Goal: Information Seeking & Learning: Find specific fact

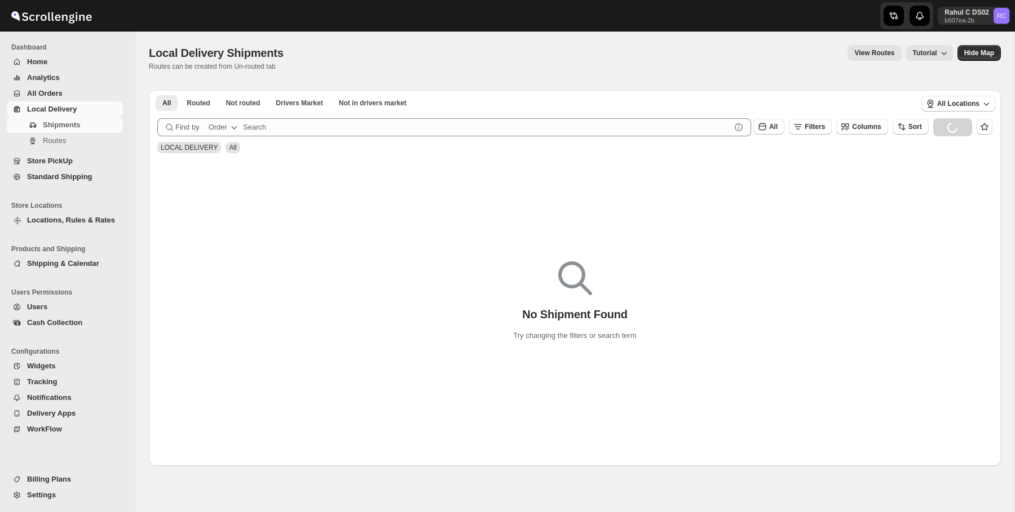
scroll to position [28, 0]
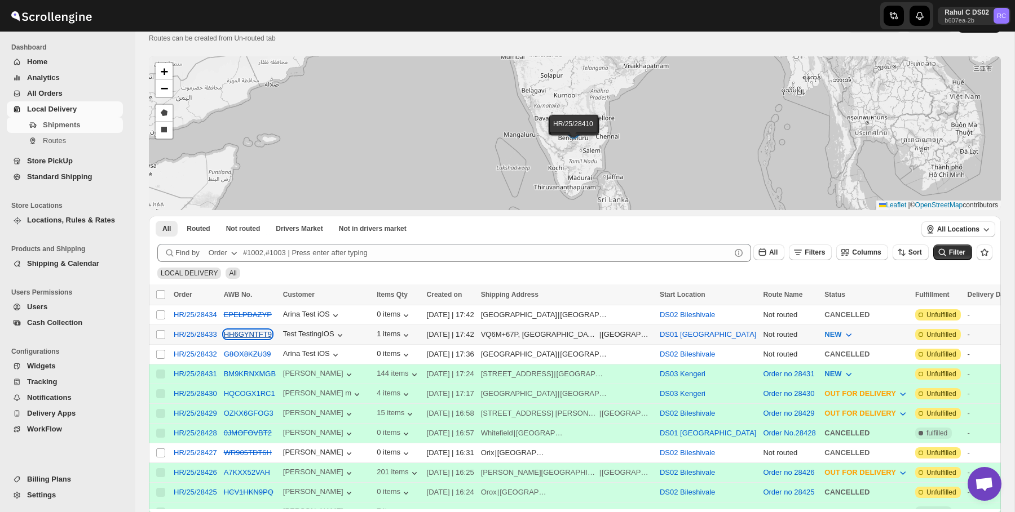
click at [260, 333] on button "HH6GYNTFT9" at bounding box center [248, 334] width 48 height 8
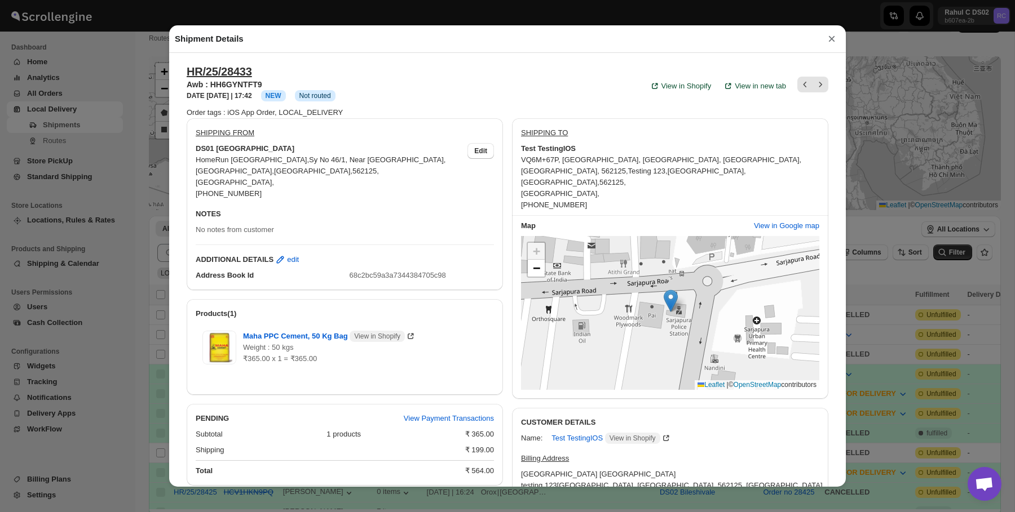
scroll to position [26, 0]
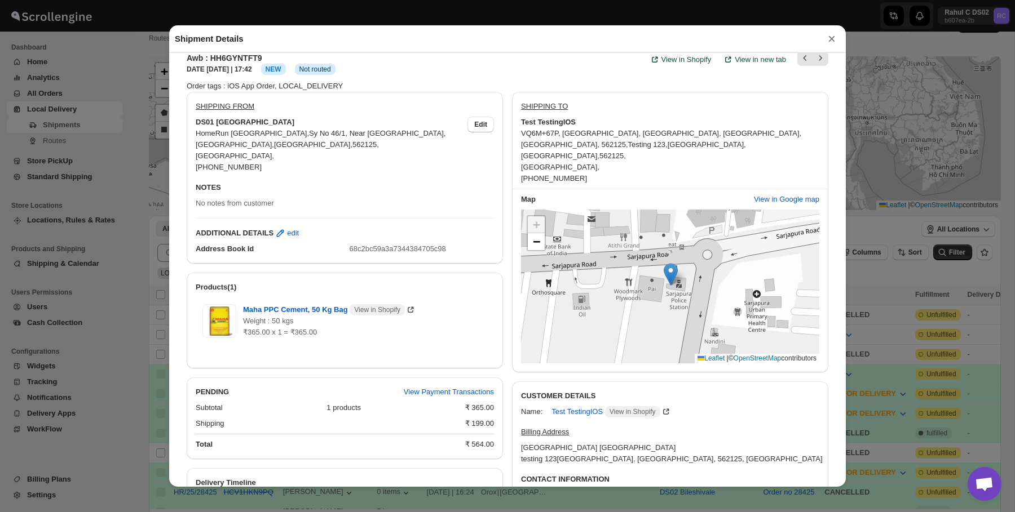
click at [125, 123] on div "Shipment Details × HR/25/28433 Awb : HH6GYNTFT9 DATE [DATE] | 17:42 Info NEW In…" at bounding box center [507, 256] width 1015 height 512
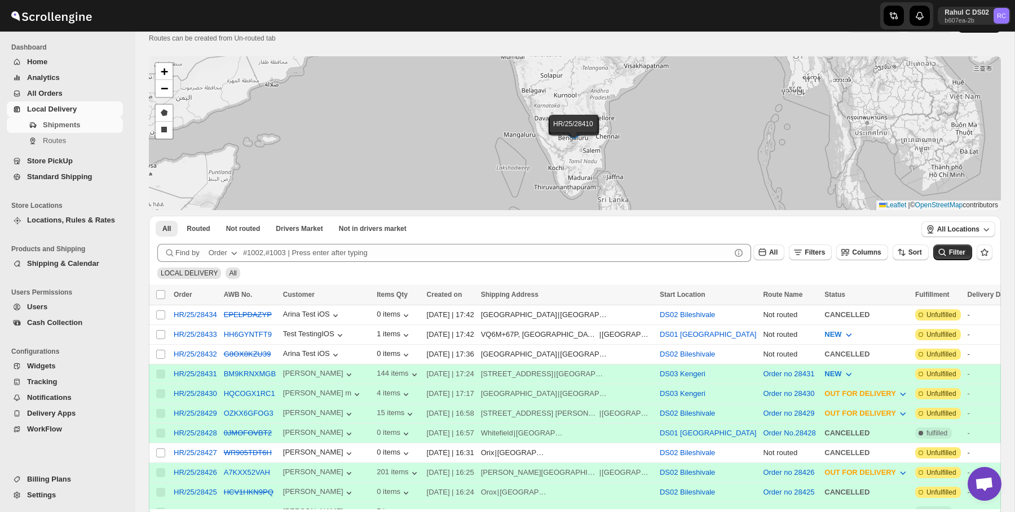
click at [97, 116] on link "Local Delivery" at bounding box center [65, 109] width 116 height 16
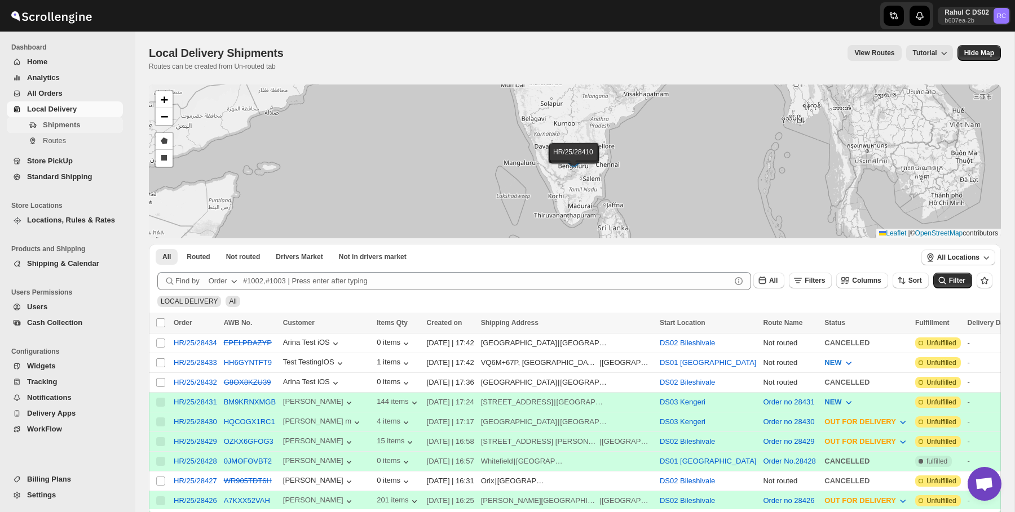
click at [82, 129] on span "Shipments" at bounding box center [82, 125] width 78 height 11
click at [144, 41] on div "Local Delivery Shipments. This page is ready Local Delivery Shipments Routes ca…" at bounding box center [574, 445] width 879 height 827
click at [227, 52] on span "Local Delivery Shipments" at bounding box center [216, 53] width 135 height 12
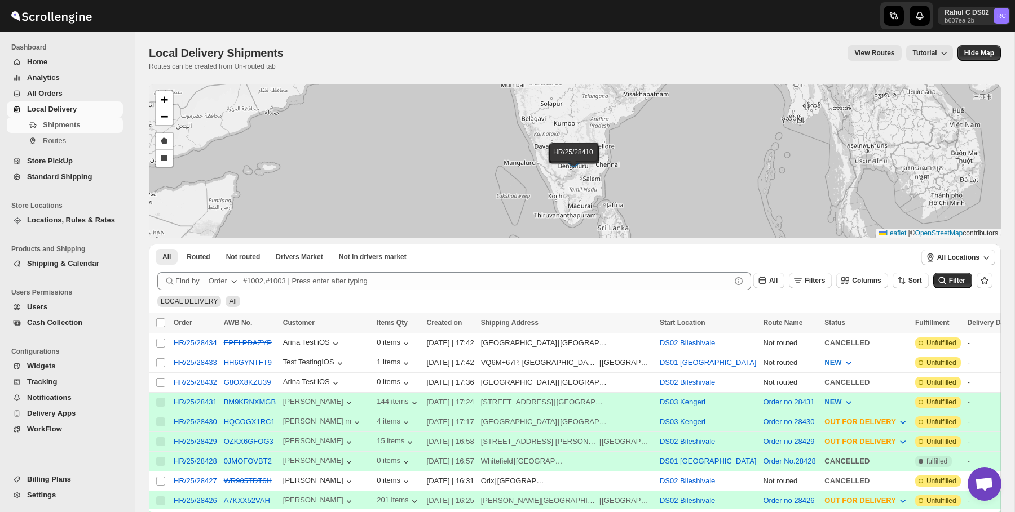
click at [89, 231] on ul "Store Locations Locations, Rules & Rates" at bounding box center [65, 215] width 130 height 43
click at [85, 226] on button "Locations, Rules & Rates" at bounding box center [65, 221] width 116 height 16
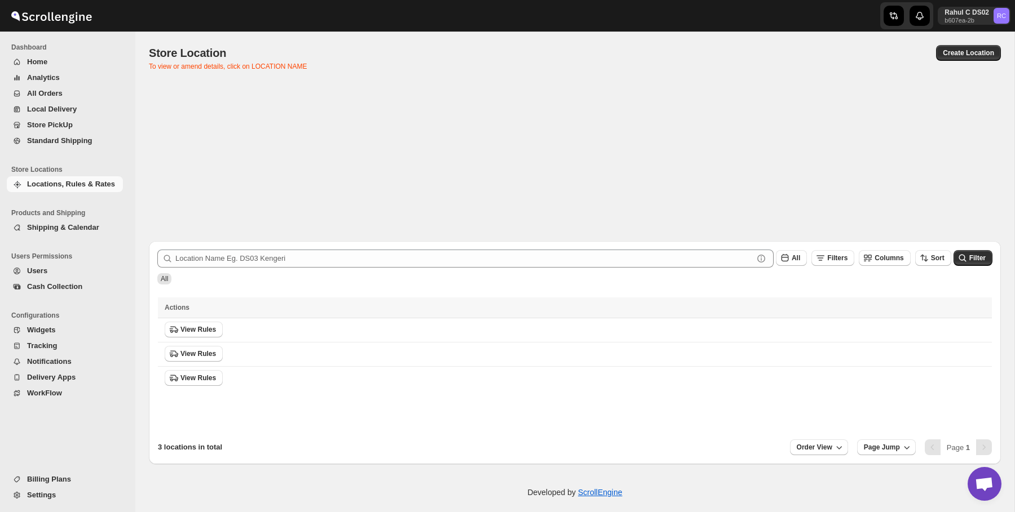
click at [87, 268] on span "Users" at bounding box center [74, 270] width 94 height 11
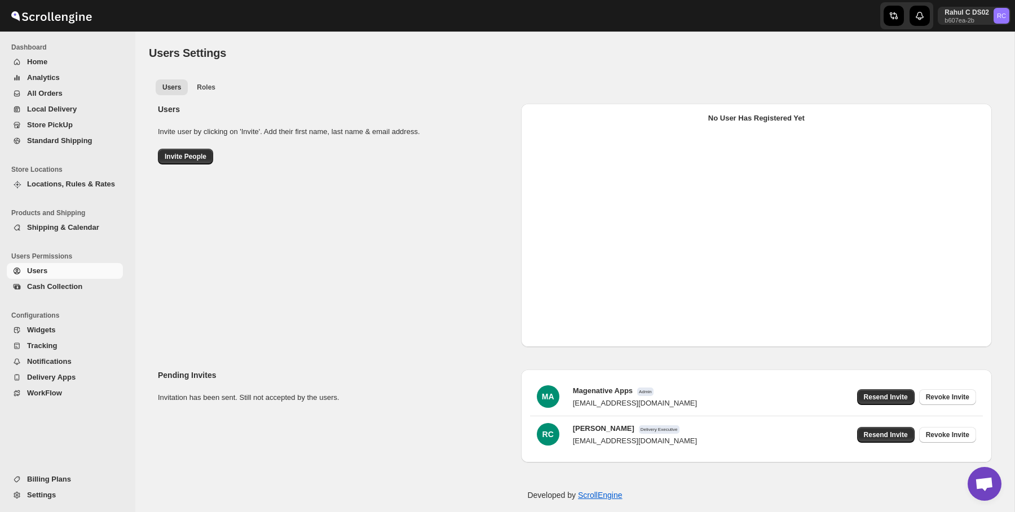
select select "637b767fbaab0276b10c91d5"
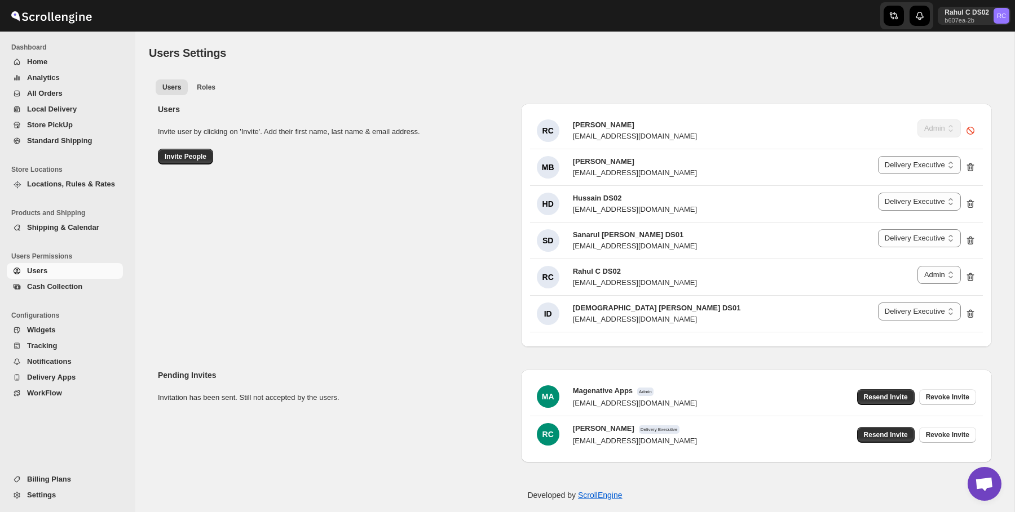
scroll to position [11, 0]
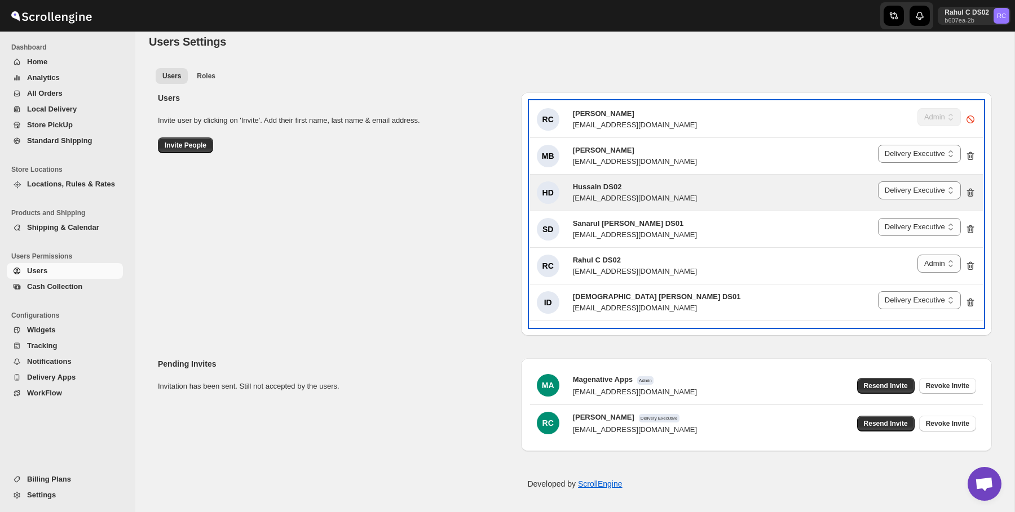
click at [617, 200] on div "[EMAIL_ADDRESS][DOMAIN_NAME]" at bounding box center [635, 198] width 124 height 11
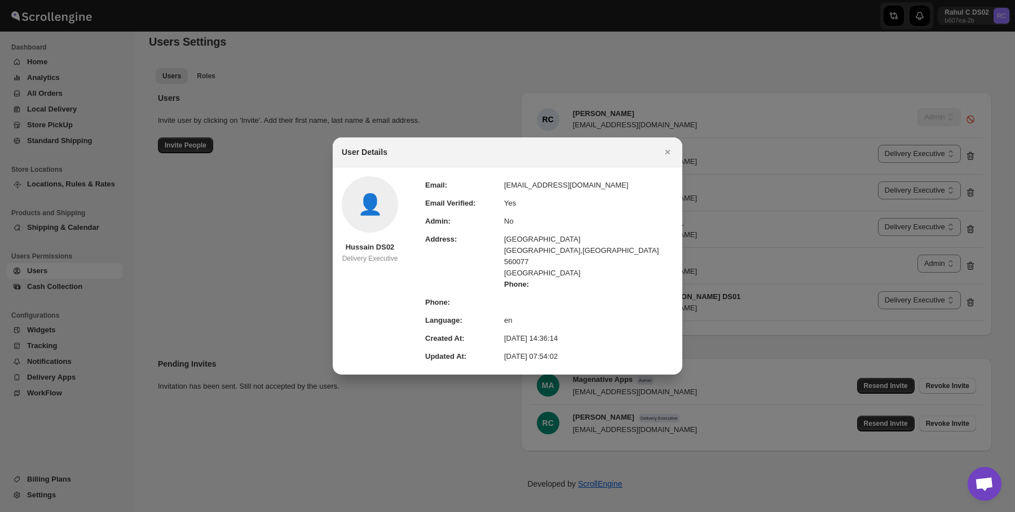
drag, startPoint x: 505, startPoint y: 190, endPoint x: 484, endPoint y: 193, distance: 21.0
click at [502, 192] on td "Email:" at bounding box center [464, 185] width 79 height 18
click at [375, 201] on span "👤" at bounding box center [369, 204] width 25 height 11
click at [528, 201] on td "Yes" at bounding box center [588, 203] width 169 height 18
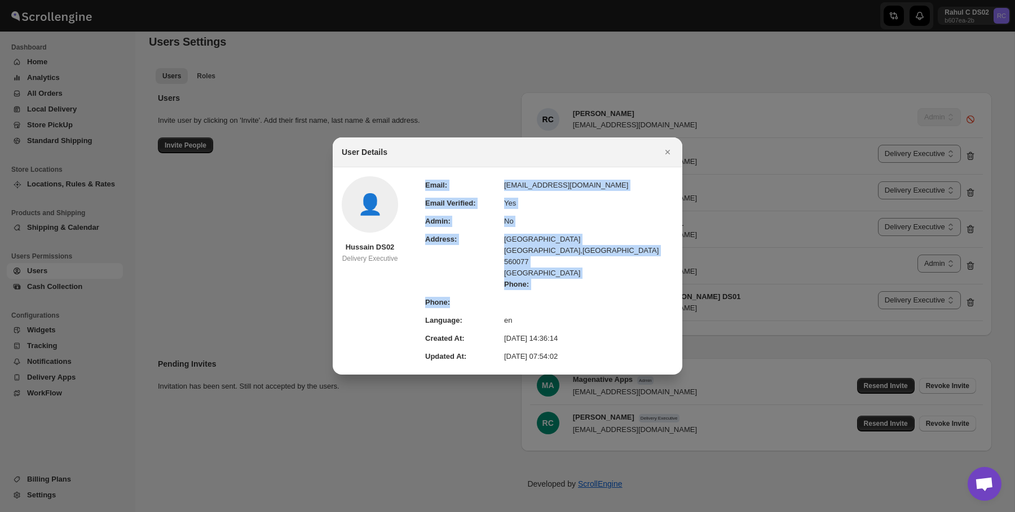
drag, startPoint x: 493, startPoint y: 175, endPoint x: 564, endPoint y: 303, distance: 146.1
click at [564, 303] on section "👤 Hussain DS02 Delivery Executive Email: [EMAIL_ADDRESS][DOMAIN_NAME] Email Ver…" at bounding box center [507, 270] width 349 height 207
click at [564, 303] on td ":rsh:" at bounding box center [588, 303] width 169 height 18
drag, startPoint x: 564, startPoint y: 303, endPoint x: 411, endPoint y: 183, distance: 193.9
click at [411, 183] on div "👤 Hussain DS02 Delivery Executive Email: [EMAIL_ADDRESS][DOMAIN_NAME] Email Ver…" at bounding box center [507, 270] width 331 height 189
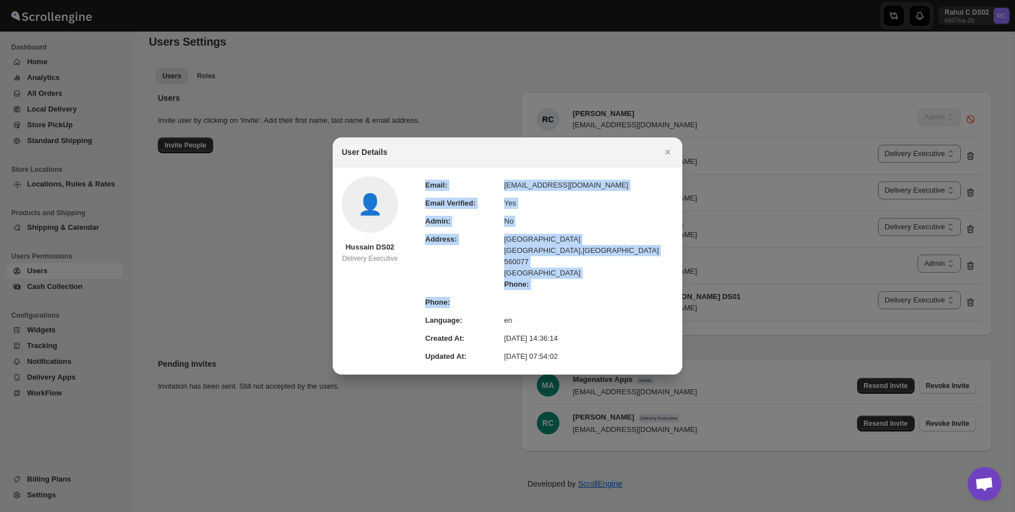
drag, startPoint x: 411, startPoint y: 183, endPoint x: 582, endPoint y: 347, distance: 236.4
click at [561, 315] on td "en" at bounding box center [588, 321] width 169 height 18
drag, startPoint x: 582, startPoint y: 347, endPoint x: 419, endPoint y: 187, distance: 228.4
click at [419, 187] on div "👤 Hussain DS02 Delivery Executive Email: [EMAIL_ADDRESS][DOMAIN_NAME] Email Ver…" at bounding box center [507, 270] width 331 height 189
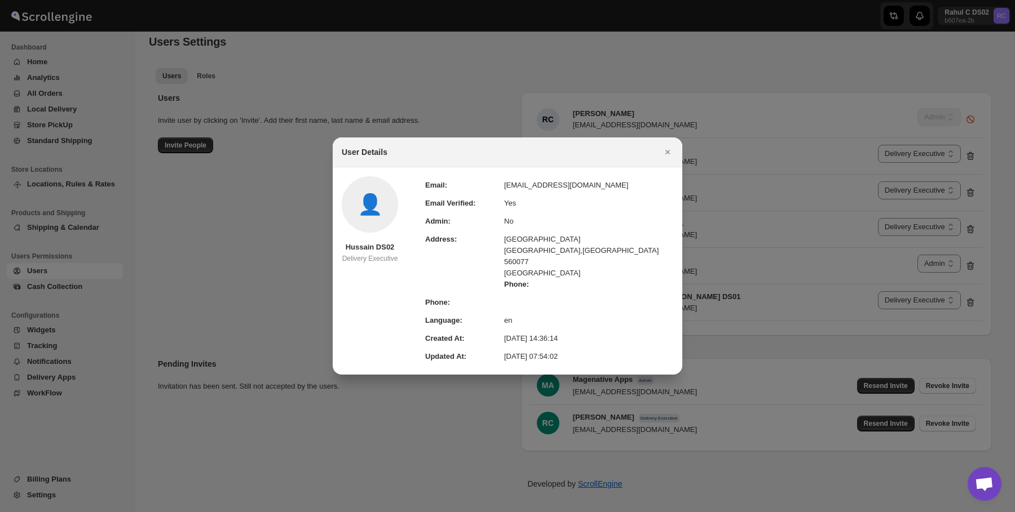
click at [364, 225] on div "👤" at bounding box center [370, 204] width 56 height 56
click at [410, 146] on div "User Details" at bounding box center [507, 153] width 349 height 30
click at [360, 225] on div "👤" at bounding box center [370, 204] width 56 height 56
click at [474, 265] on td "Address:" at bounding box center [464, 262] width 79 height 63
click at [669, 158] on icon "Close" at bounding box center [667, 152] width 11 height 11
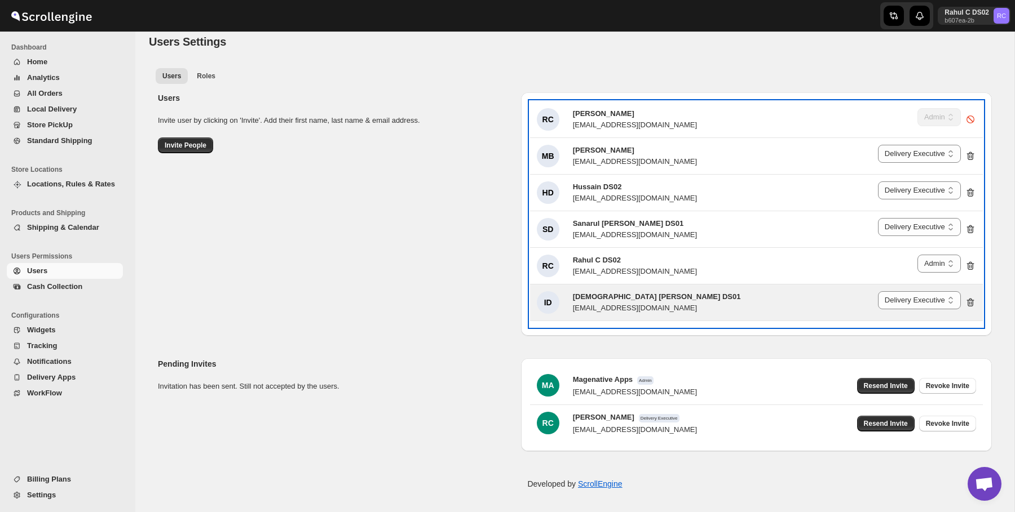
click at [600, 304] on div "[EMAIL_ADDRESS][DOMAIN_NAME]" at bounding box center [657, 308] width 168 height 11
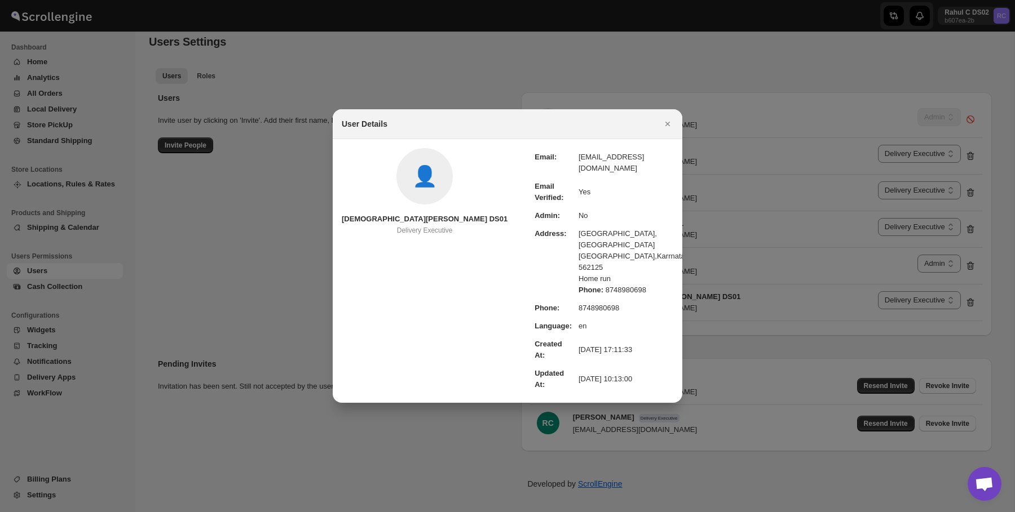
drag, startPoint x: 445, startPoint y: 167, endPoint x: 648, endPoint y: 338, distance: 265.2
click at [656, 352] on div "User Details 👤 [DEMOGRAPHIC_DATA] [PERSON_NAME] DS01 Delivery Executive Email: …" at bounding box center [507, 256] width 349 height 294
click at [648, 338] on td "[DATE] 17:11:33" at bounding box center [635, 349] width 114 height 29
drag, startPoint x: 648, startPoint y: 338, endPoint x: 421, endPoint y: 129, distance: 308.0
click at [421, 512] on div "User Details 👤 [DEMOGRAPHIC_DATA] [PERSON_NAME] DS01 Delivery Executive Email: …" at bounding box center [507, 512] width 1015 height 0
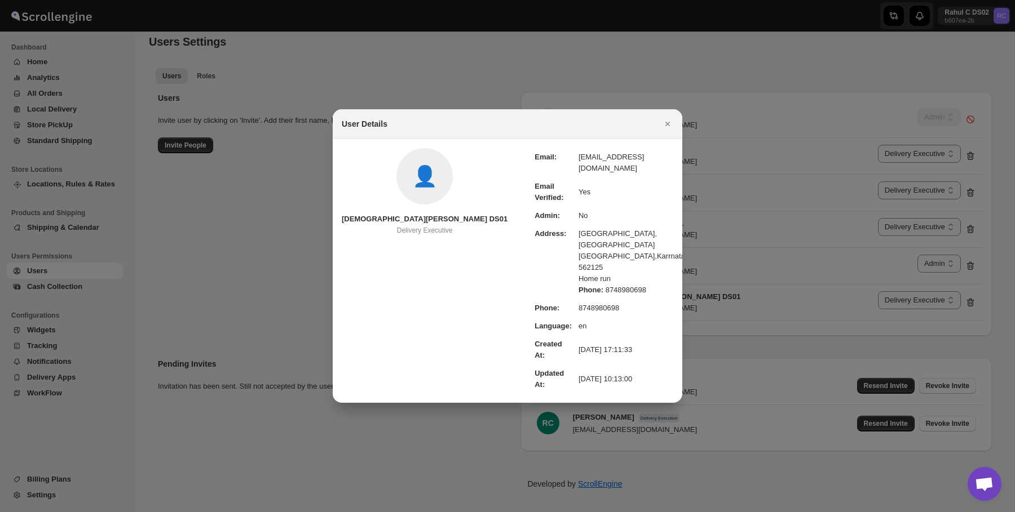
click at [369, 180] on section "👤 [DEMOGRAPHIC_DATA] [PERSON_NAME] DS01 Delivery Executive Email: [EMAIL_ADDRES…" at bounding box center [507, 271] width 349 height 264
click at [412, 182] on span "👤" at bounding box center [424, 176] width 25 height 11
click at [671, 130] on icon "Close" at bounding box center [667, 123] width 11 height 11
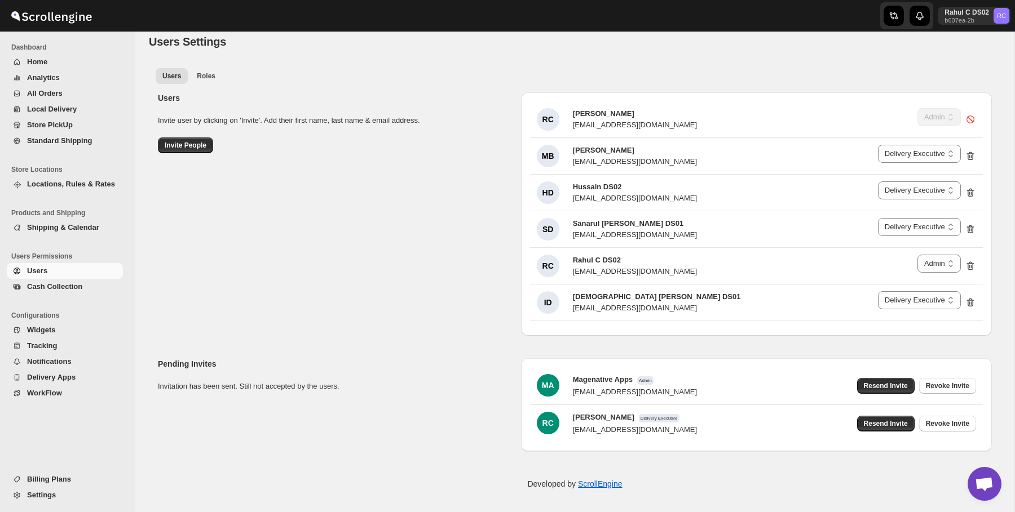
click at [649, 69] on ul "Users Roles More views" at bounding box center [574, 76] width 843 height 16
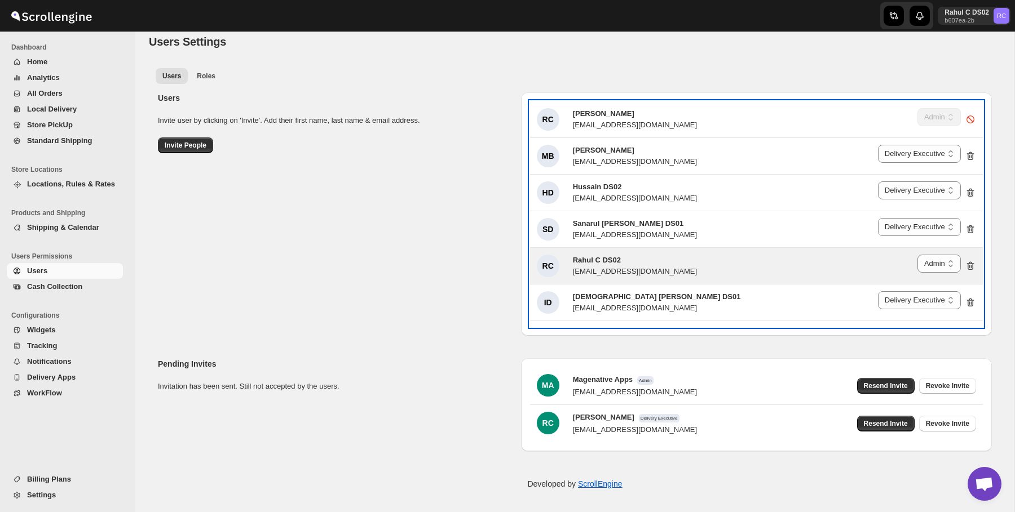
click at [562, 262] on div "RC Rahul C DS02 [EMAIL_ADDRESS][DOMAIN_NAME]" at bounding box center [617, 266] width 160 height 23
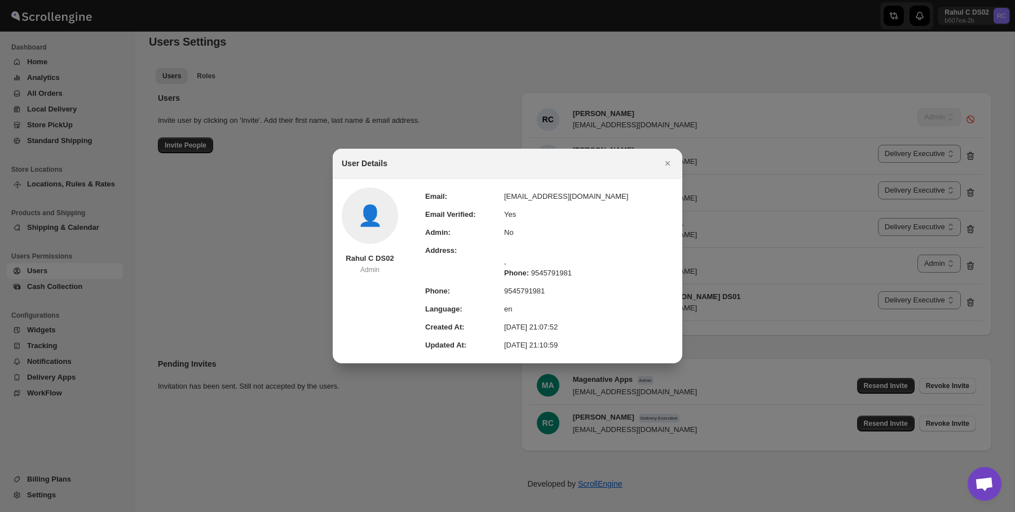
click at [338, 175] on div "User Details" at bounding box center [507, 164] width 349 height 30
click at [287, 167] on div at bounding box center [507, 256] width 1015 height 512
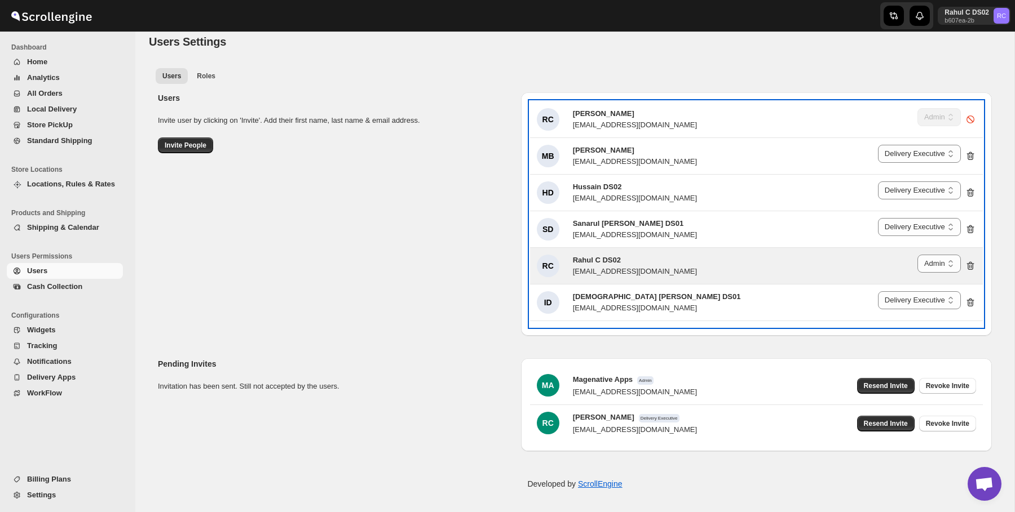
click at [598, 277] on div "RC Rahul C DS02 [EMAIL_ADDRESS][DOMAIN_NAME] Delivery Executive Manager Admin A…" at bounding box center [756, 266] width 453 height 36
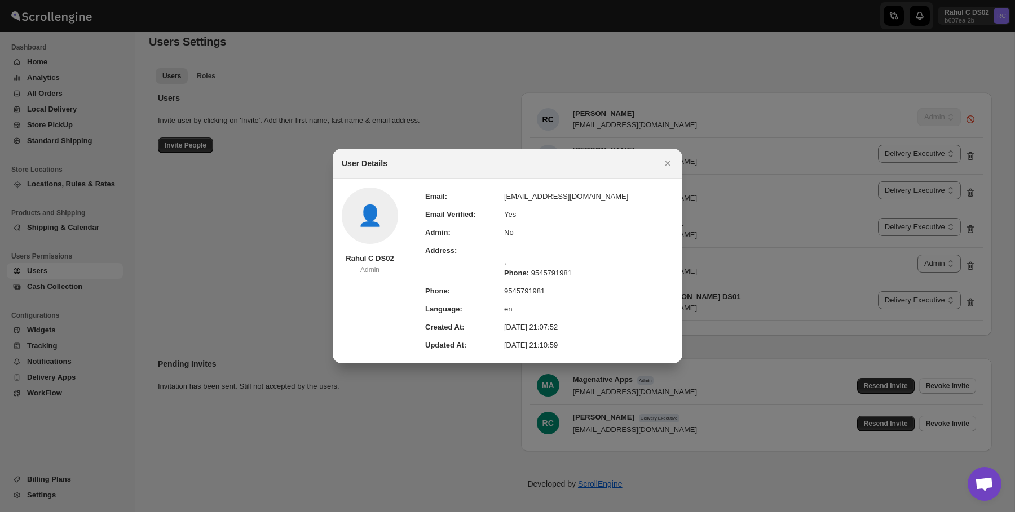
click at [506, 91] on div at bounding box center [507, 256] width 1015 height 512
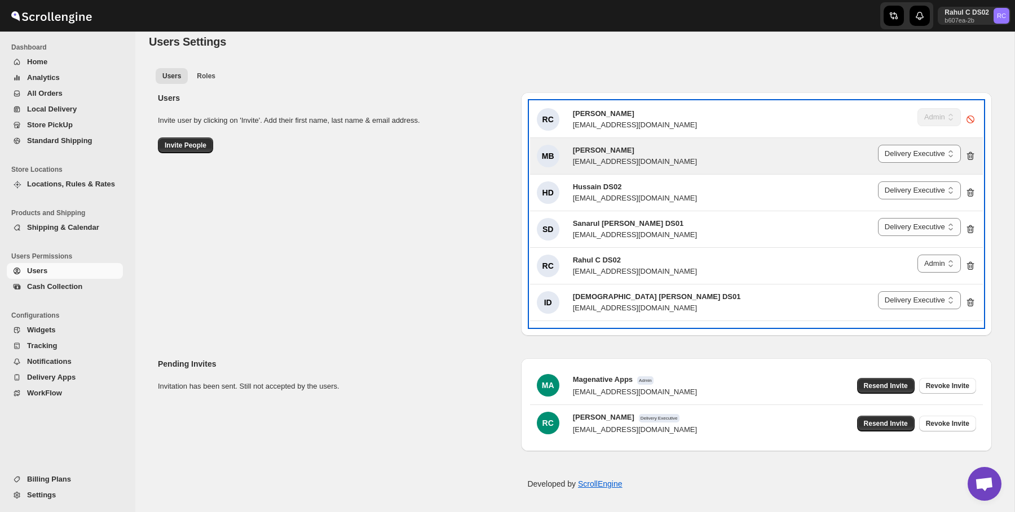
click at [634, 148] on h3 "[PERSON_NAME]" at bounding box center [635, 150] width 124 height 11
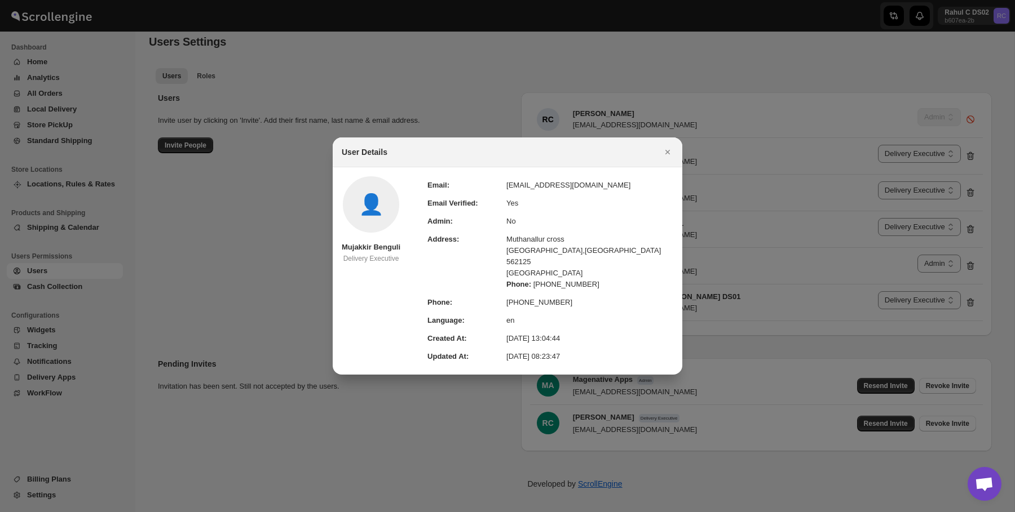
click at [426, 99] on div at bounding box center [507, 256] width 1015 height 512
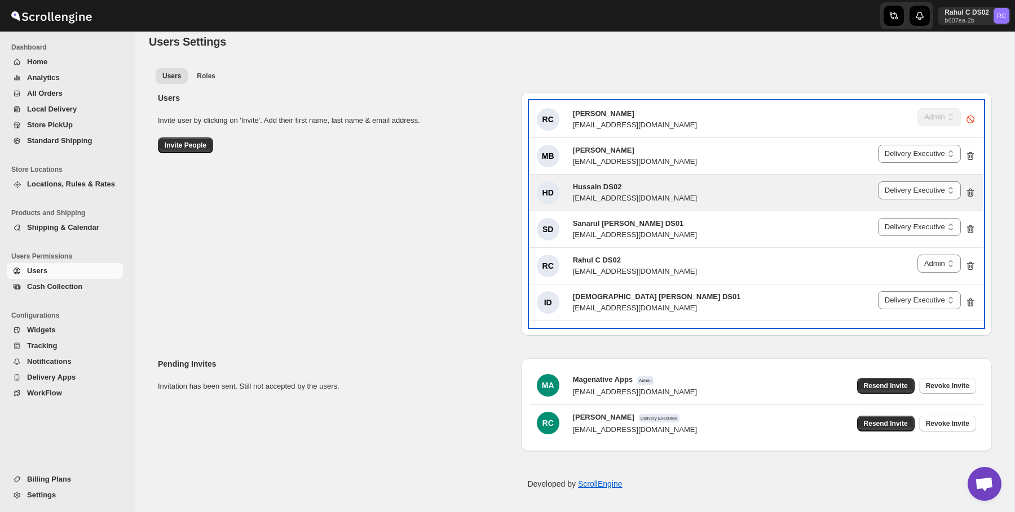
click at [614, 198] on div "[EMAIL_ADDRESS][DOMAIN_NAME]" at bounding box center [635, 198] width 124 height 11
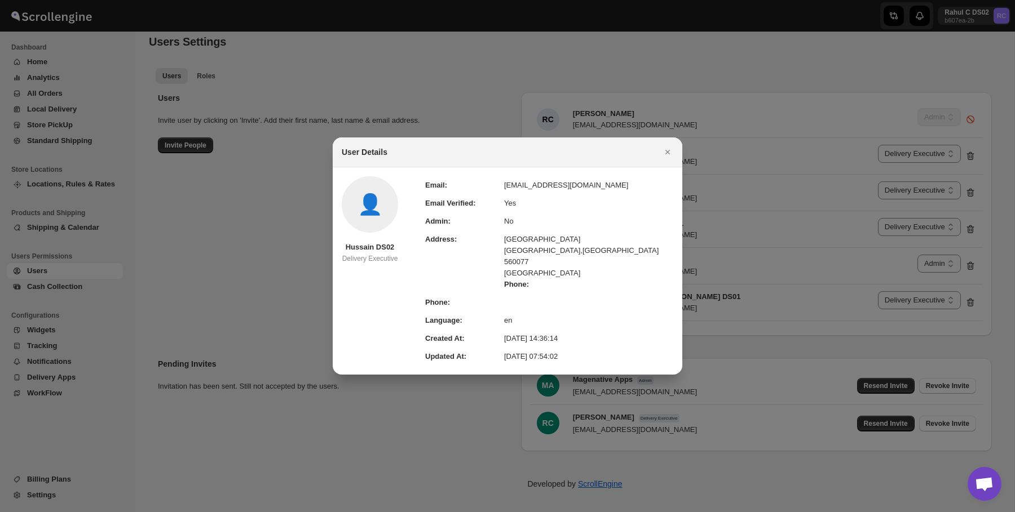
click at [440, 105] on div at bounding box center [507, 256] width 1015 height 512
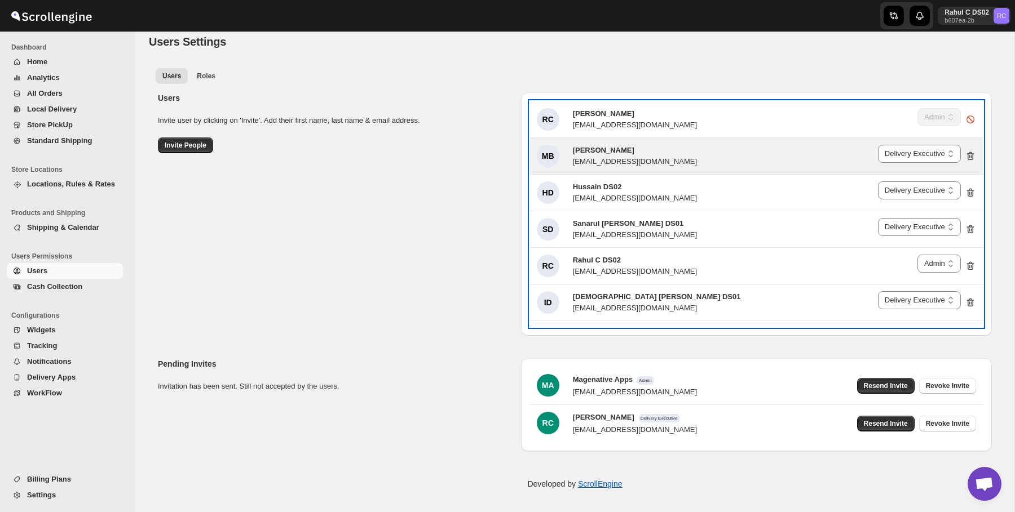
click at [621, 156] on div "[EMAIL_ADDRESS][DOMAIN_NAME]" at bounding box center [635, 161] width 124 height 11
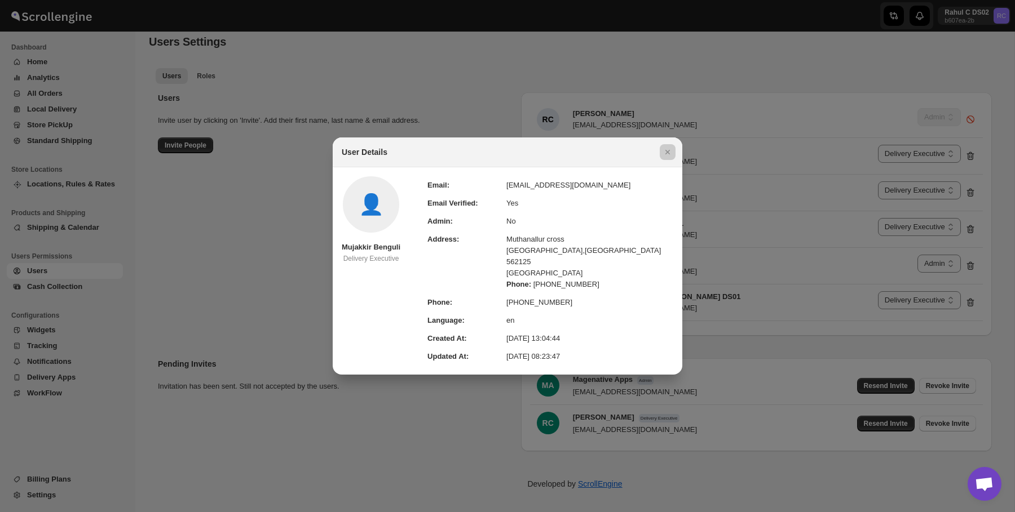
click at [548, 116] on div at bounding box center [507, 256] width 1015 height 512
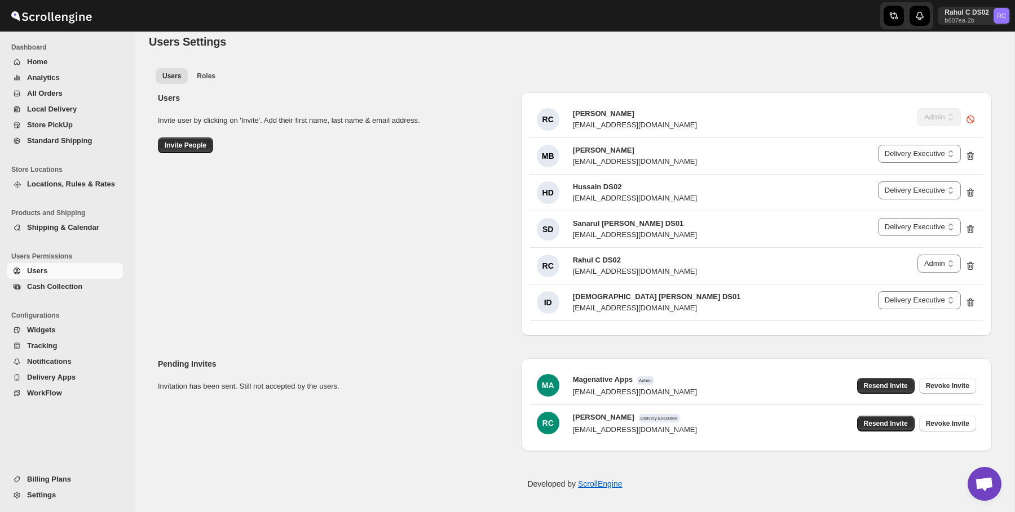
click at [512, 95] on div "Users Invite user by clicking on 'Invite'. Add their first name, last name & em…" at bounding box center [570, 209] width 843 height 253
click at [329, 294] on div "Users Invite user by clicking on 'Invite'. Add their first name, last name & em…" at bounding box center [570, 209] width 843 height 253
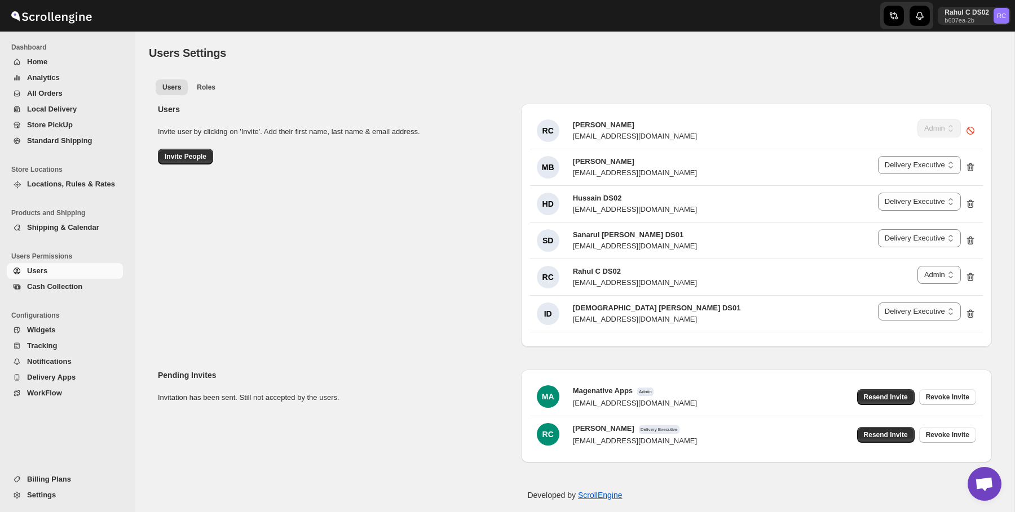
click at [366, 116] on div "Users Invite user by clicking on 'Invite'. Add their first name, last name & em…" at bounding box center [335, 134] width 354 height 61
click at [259, 187] on div "Users Invite user by clicking on 'Invite'. Add their first name, last name & em…" at bounding box center [570, 221] width 843 height 253
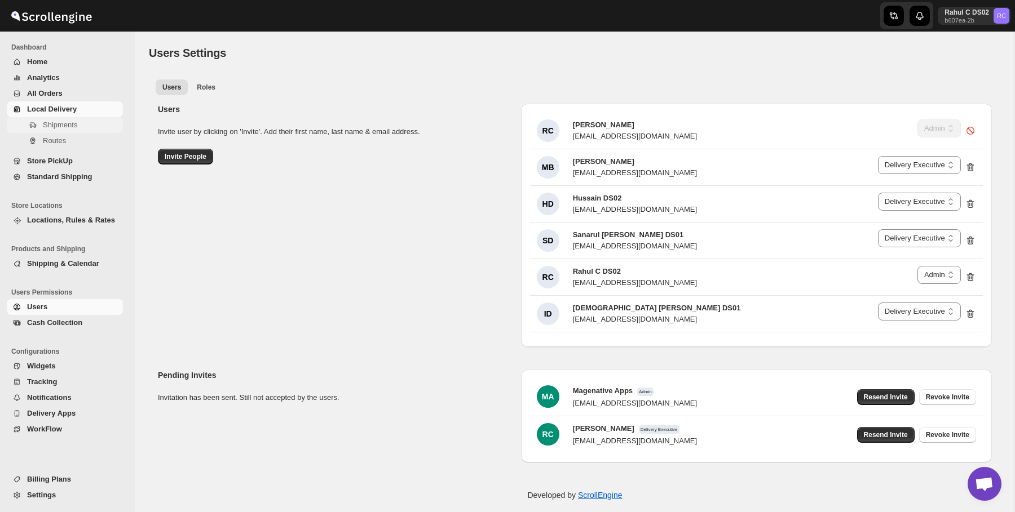
click at [65, 121] on span "Shipments" at bounding box center [60, 125] width 34 height 8
